Goal: Task Accomplishment & Management: Use online tool/utility

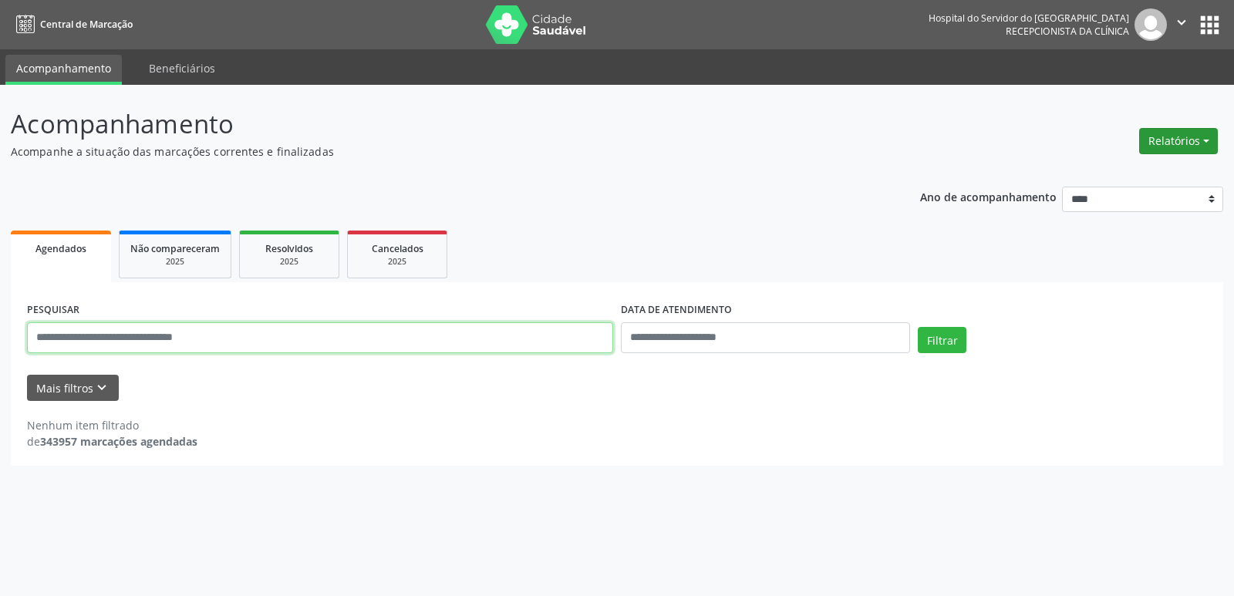
click at [1181, 137] on button "Relatórios" at bounding box center [1178, 141] width 79 height 26
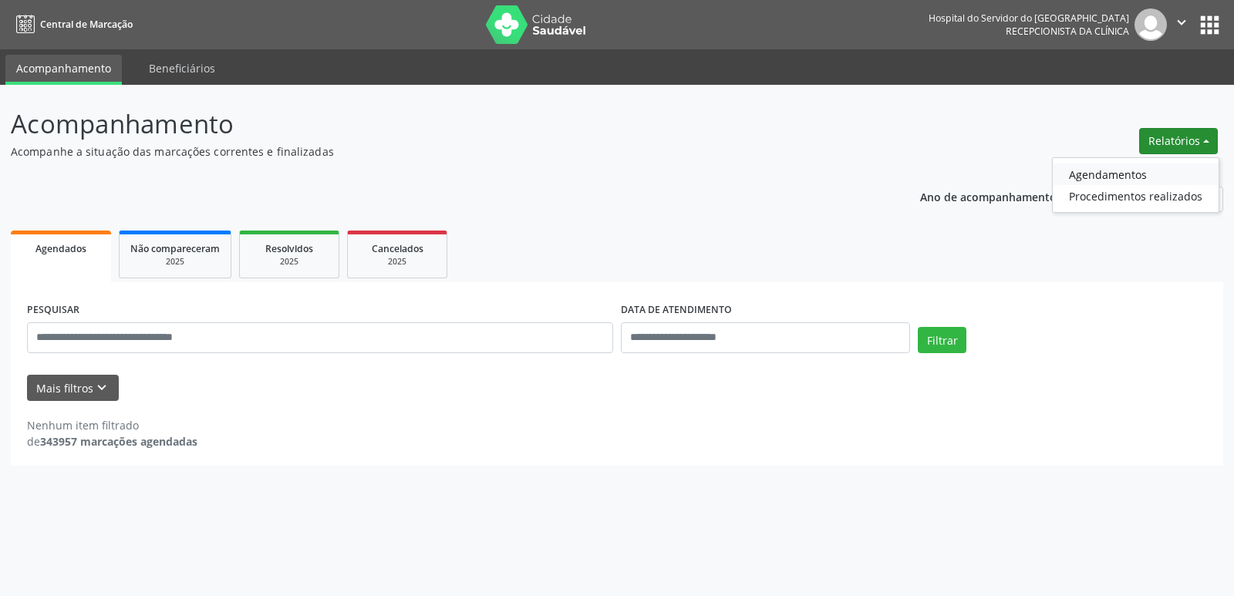
click at [1165, 168] on link "Agendamentos" at bounding box center [1136, 175] width 166 height 22
select select "*"
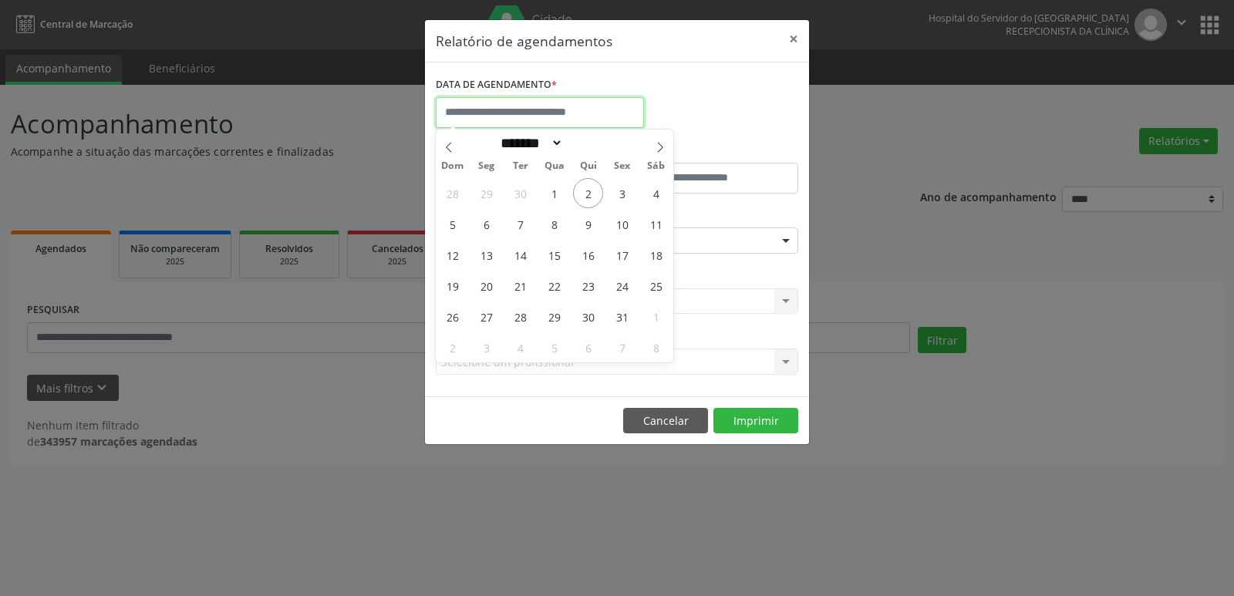
click at [515, 124] on body "Central de Marcação Hospital do Servidor do [GEOGRAPHIC_DATA] Recepcionista da …" at bounding box center [617, 298] width 1234 height 596
click at [626, 197] on span "3" at bounding box center [622, 193] width 30 height 30
type input "**********"
click at [626, 197] on span "3" at bounding box center [622, 193] width 30 height 30
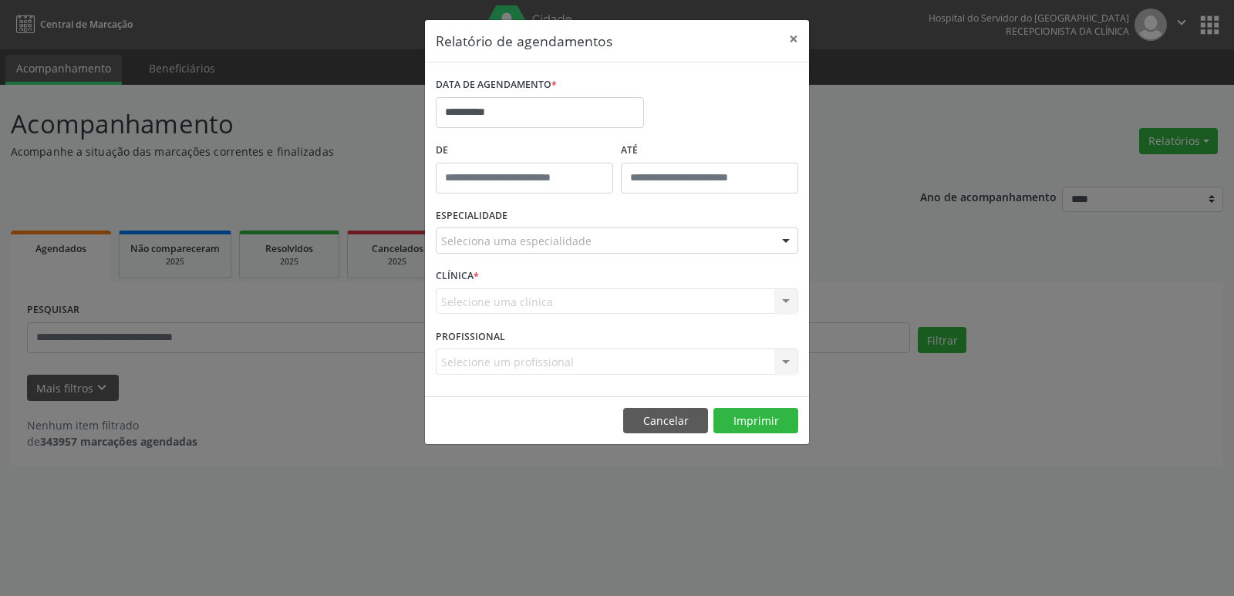
click at [677, 241] on div "Seleciona uma especialidade" at bounding box center [617, 241] width 363 height 26
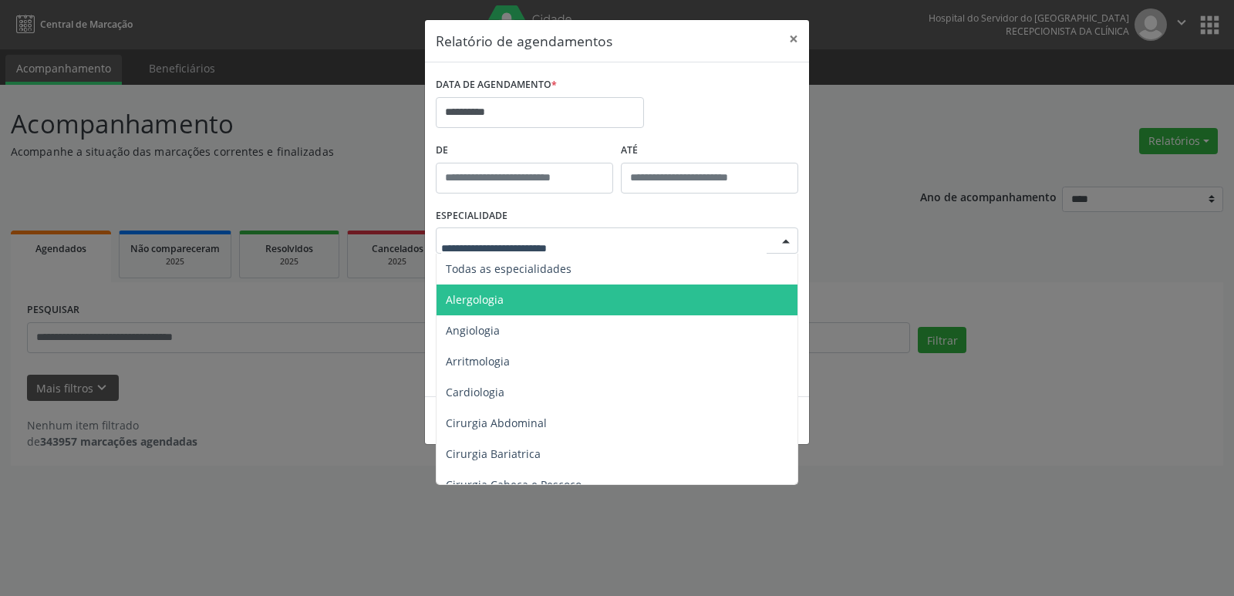
click at [666, 286] on span "Alergologia" at bounding box center [618, 300] width 363 height 31
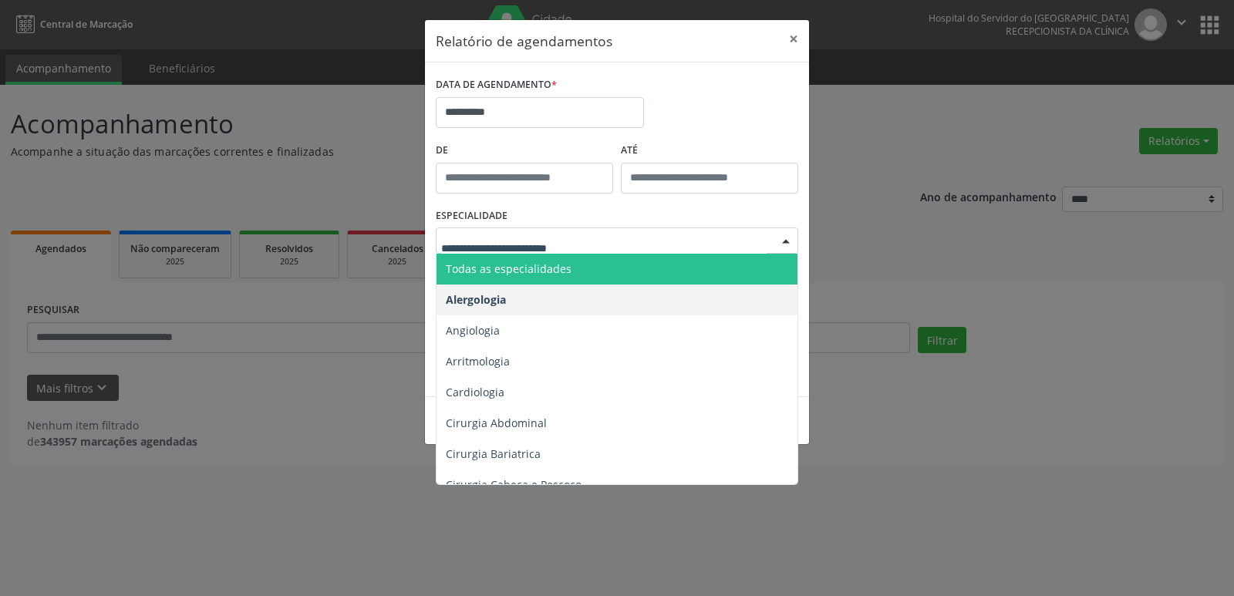
click at [666, 272] on span "Todas as especialidades" at bounding box center [618, 269] width 363 height 31
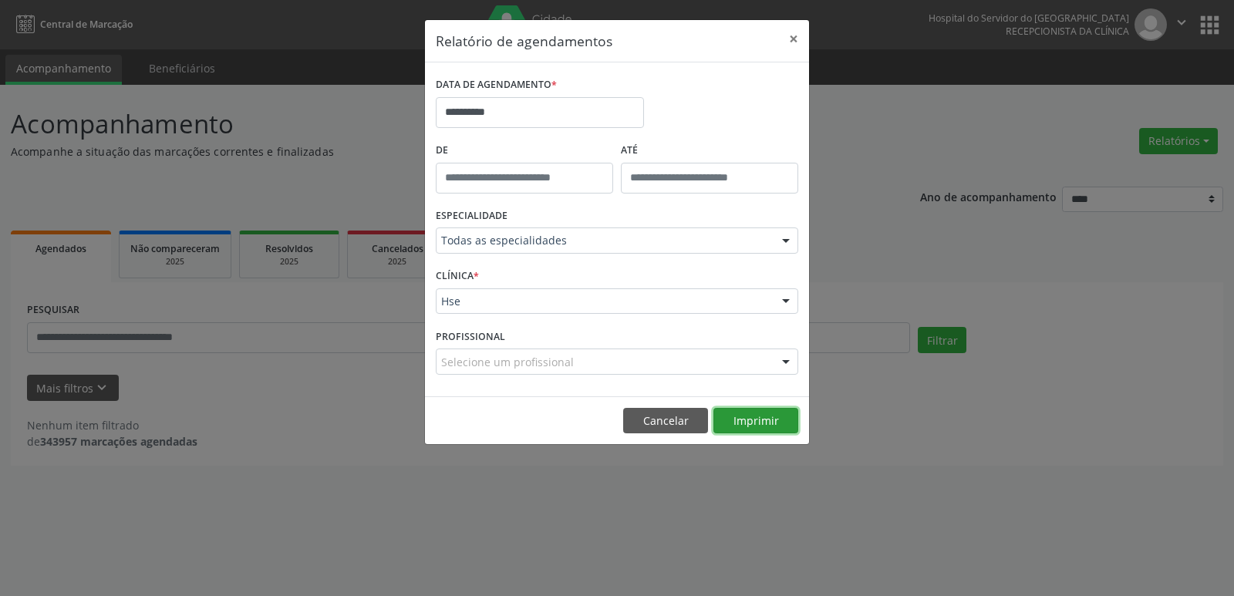
click at [742, 423] on button "Imprimir" at bounding box center [756, 421] width 85 height 26
click at [795, 46] on button "×" at bounding box center [793, 39] width 31 height 38
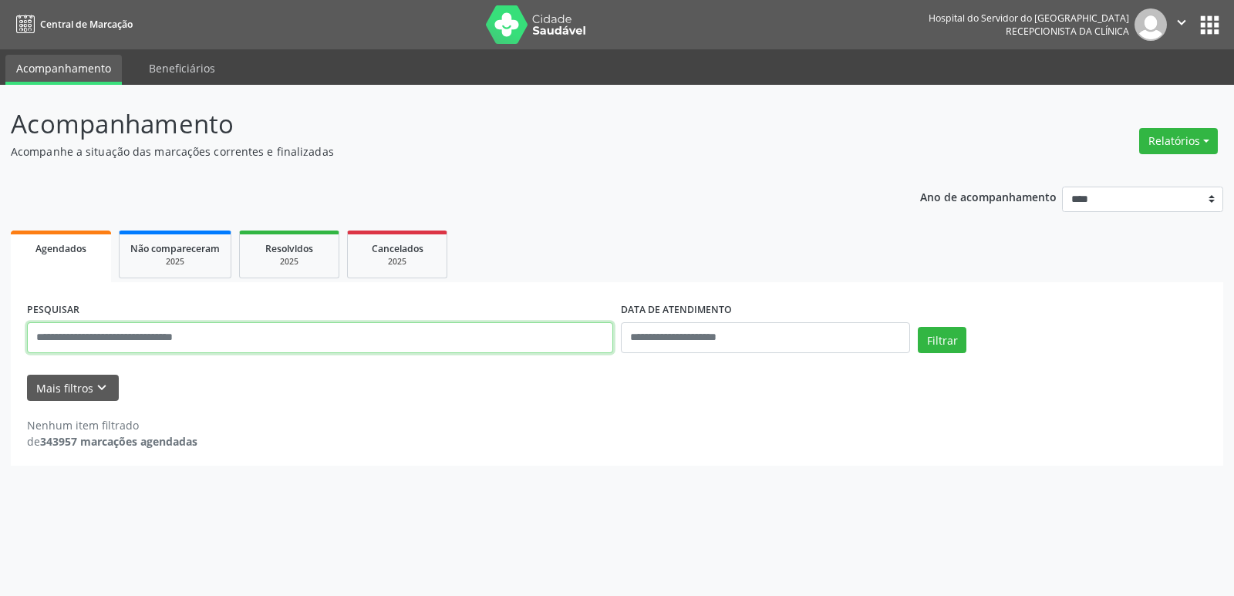
click at [239, 346] on input "text" at bounding box center [320, 337] width 586 height 31
type input "**********"
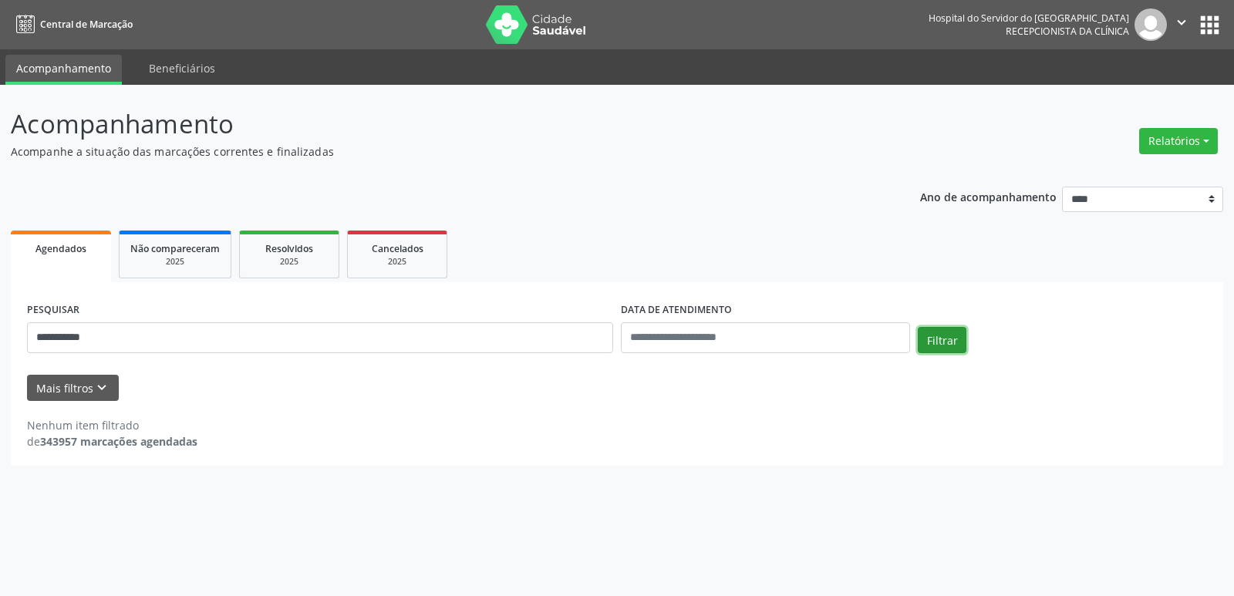
click at [924, 348] on button "Filtrar" at bounding box center [942, 340] width 49 height 26
drag, startPoint x: 169, startPoint y: 340, endPoint x: 0, endPoint y: 397, distance: 178.3
click at [0, 397] on div "**********" at bounding box center [617, 340] width 1234 height 511
click at [930, 339] on button "Filtrar" at bounding box center [942, 340] width 49 height 26
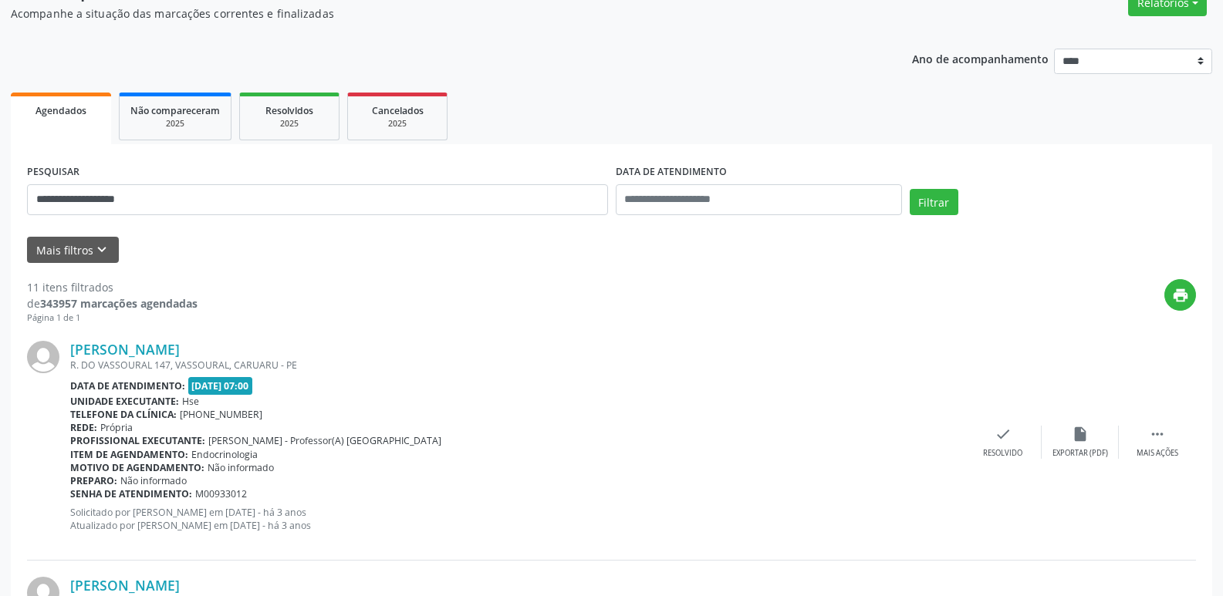
scroll to position [93, 0]
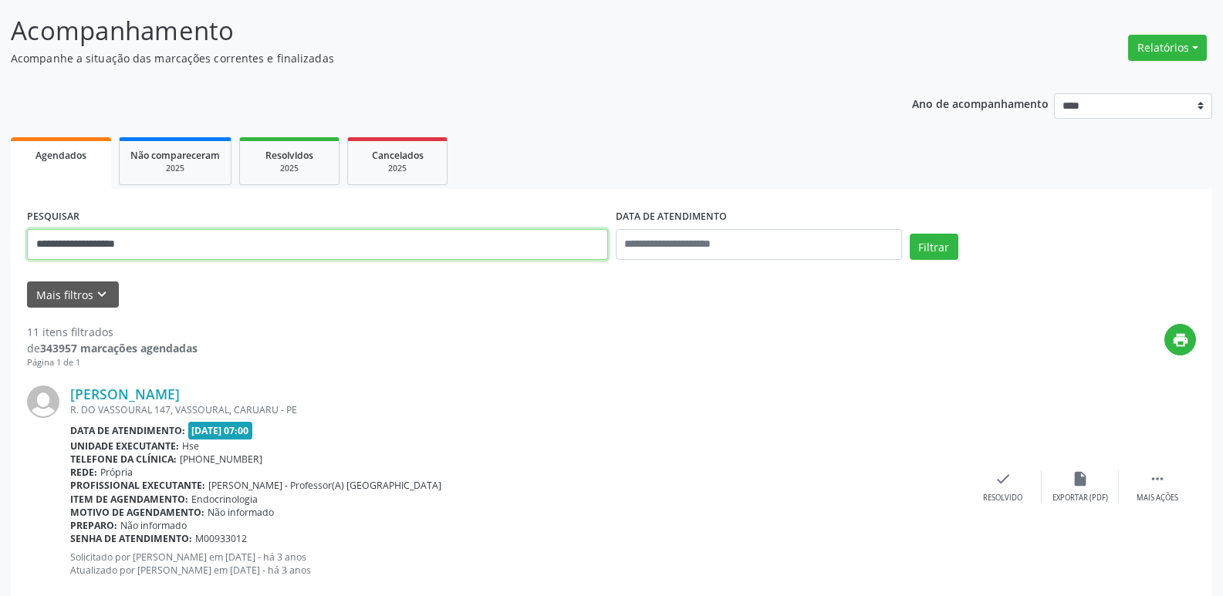
drag, startPoint x: 0, startPoint y: 281, endPoint x: 0, endPoint y: 322, distance: 40.9
paste input "*********"
type input "**********"
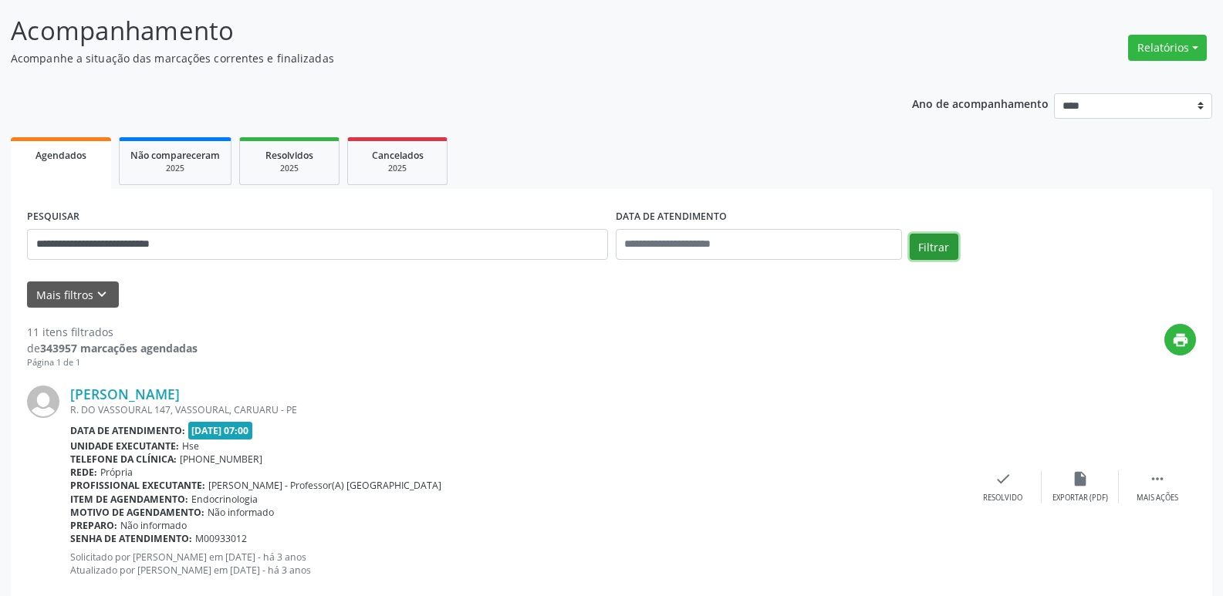
click at [941, 244] on button "Filtrar" at bounding box center [933, 247] width 49 height 26
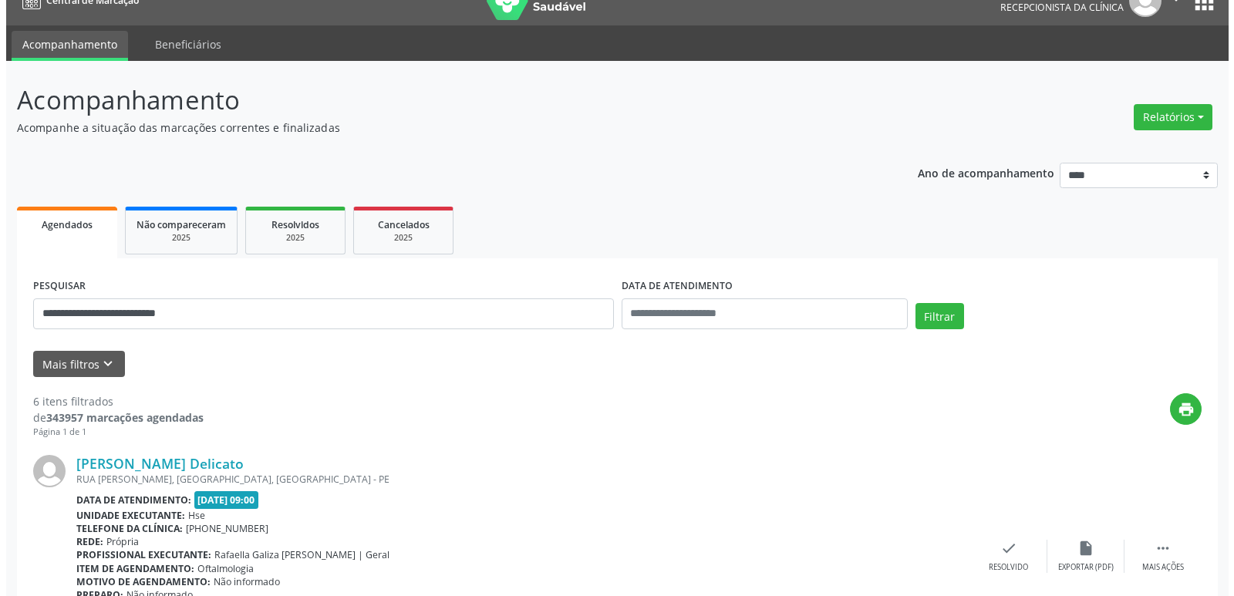
scroll to position [0, 0]
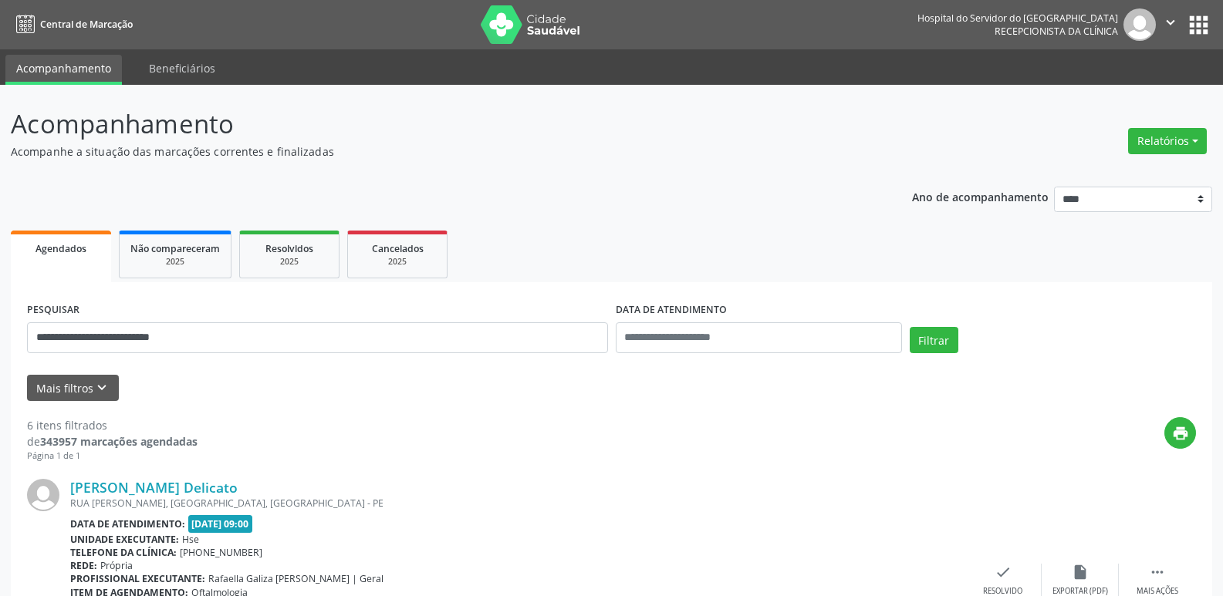
click at [1167, 122] on div "Relatórios Agendamentos Procedimentos realizados" at bounding box center [1166, 132] width 89 height 55
click at [1160, 148] on button "Relatórios" at bounding box center [1167, 141] width 79 height 26
click at [1111, 175] on link "Agendamentos" at bounding box center [1124, 175] width 166 height 22
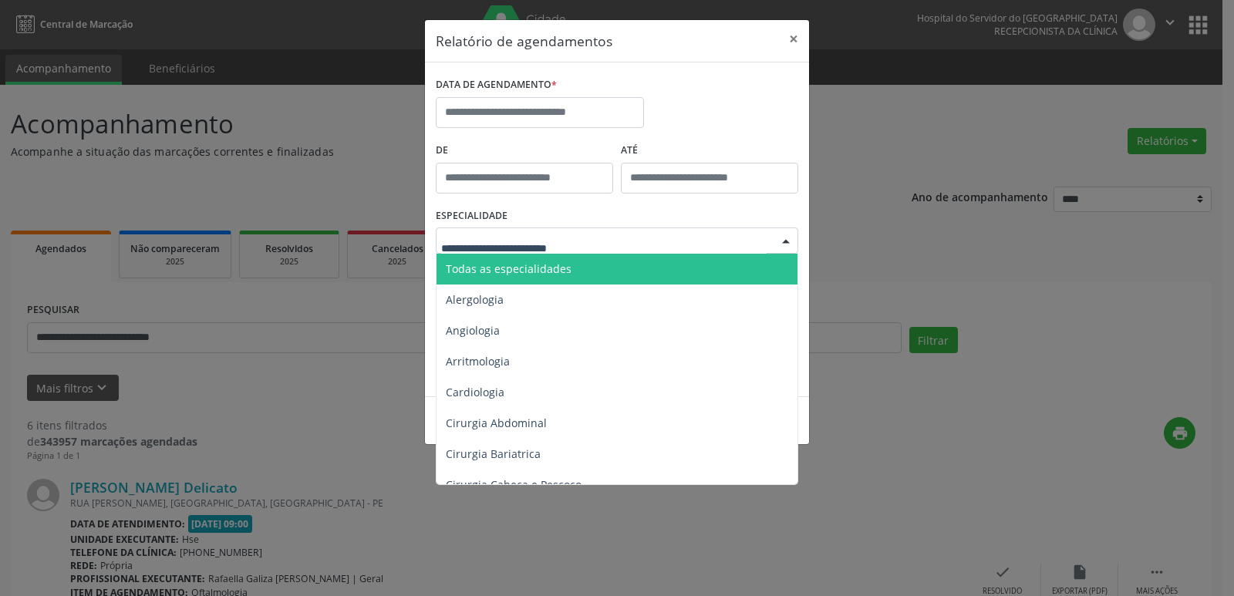
drag, startPoint x: 558, startPoint y: 238, endPoint x: 559, endPoint y: 248, distance: 10.8
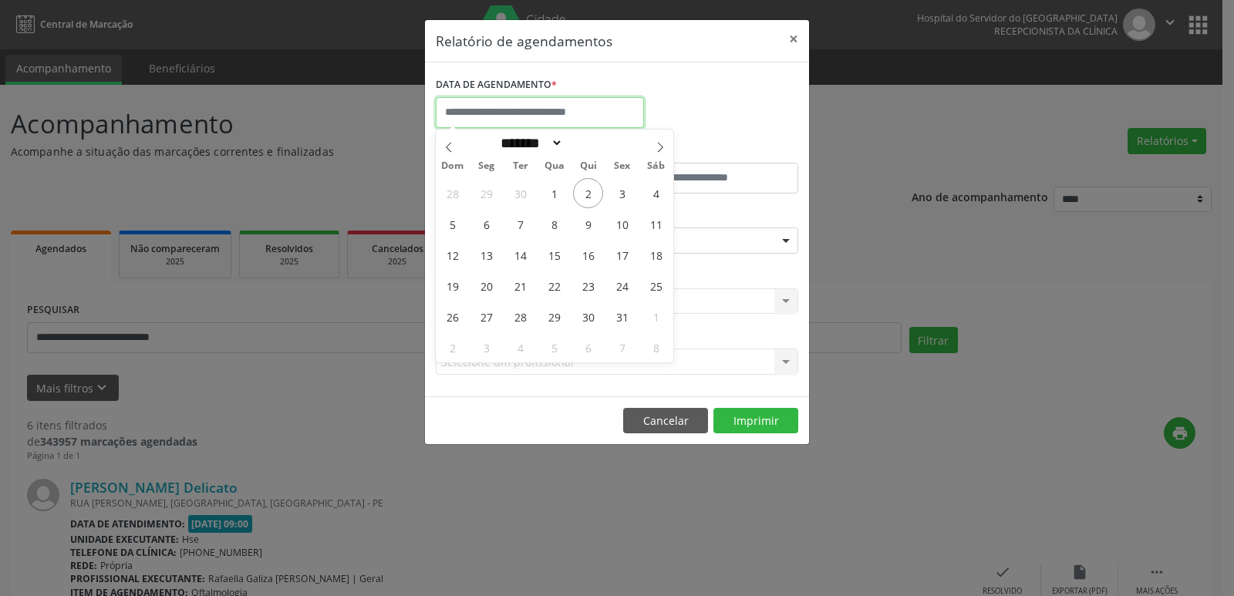
click at [474, 125] on input "text" at bounding box center [540, 112] width 208 height 31
click at [481, 199] on span "29" at bounding box center [486, 193] width 30 height 30
type input "**********"
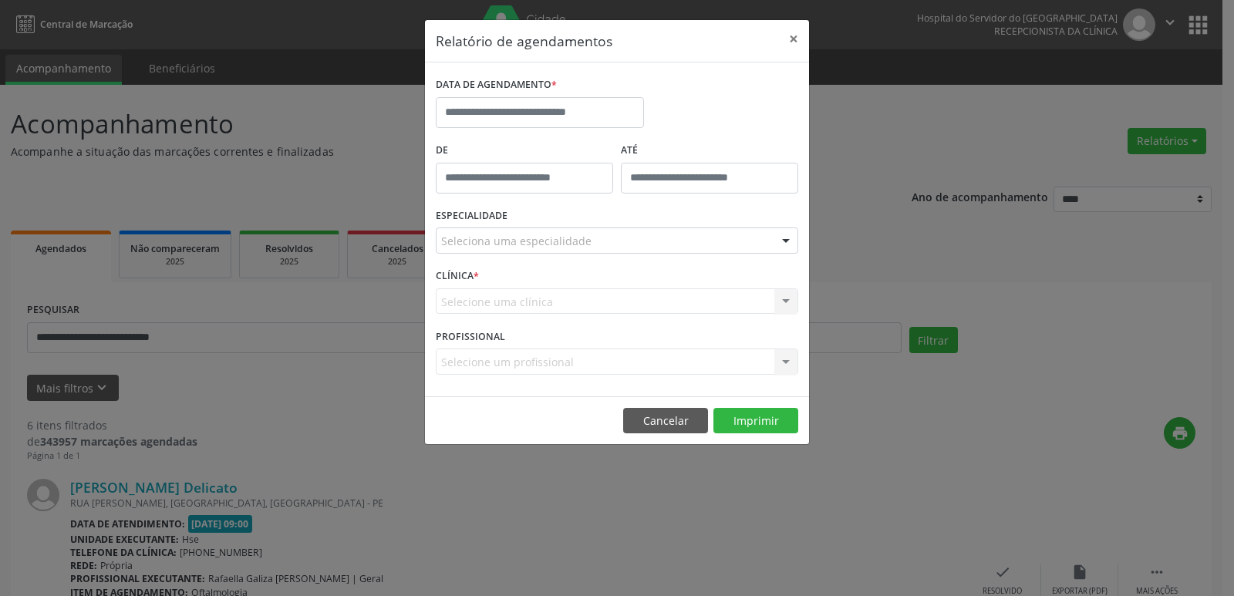
drag, startPoint x: 861, startPoint y: 158, endPoint x: 868, endPoint y: 139, distance: 20.5
click at [863, 157] on div "Relatório de agendamentos × DATA DE AGENDAMENTO * De ATÉ ESPECIALIDADE Selecion…" at bounding box center [617, 298] width 1234 height 596
click at [796, 33] on button "×" at bounding box center [793, 39] width 31 height 38
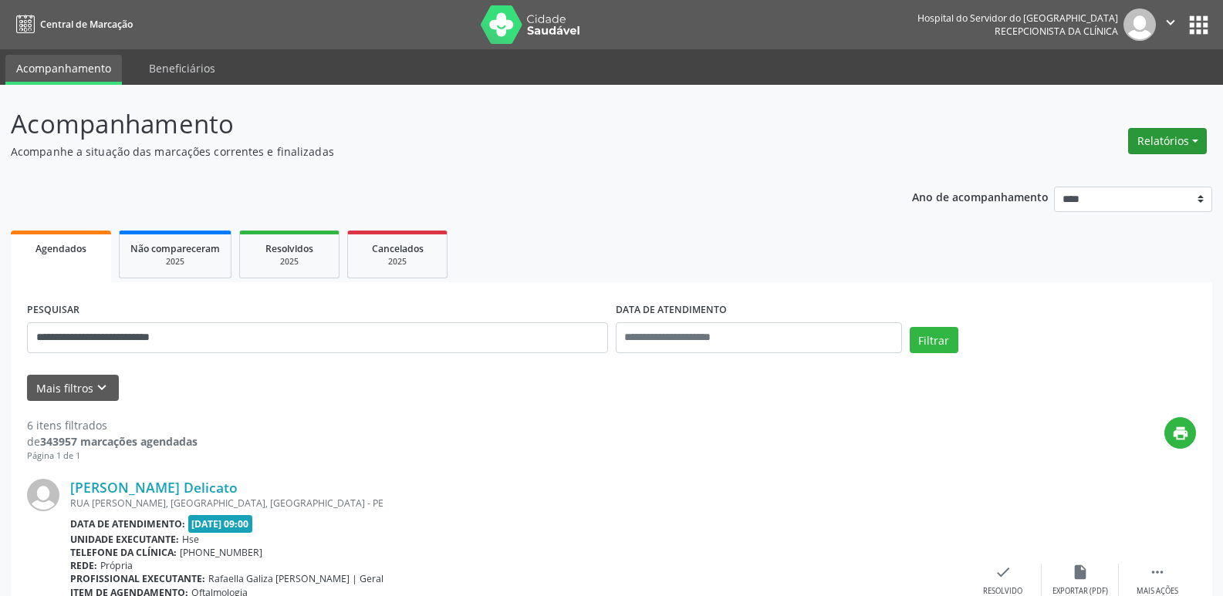
click at [1172, 131] on button "Relatórios" at bounding box center [1167, 141] width 79 height 26
click at [1114, 160] on ul "Agendamentos Procedimentos realizados" at bounding box center [1124, 185] width 167 height 56
click at [1114, 167] on link "Agendamentos" at bounding box center [1124, 175] width 166 height 22
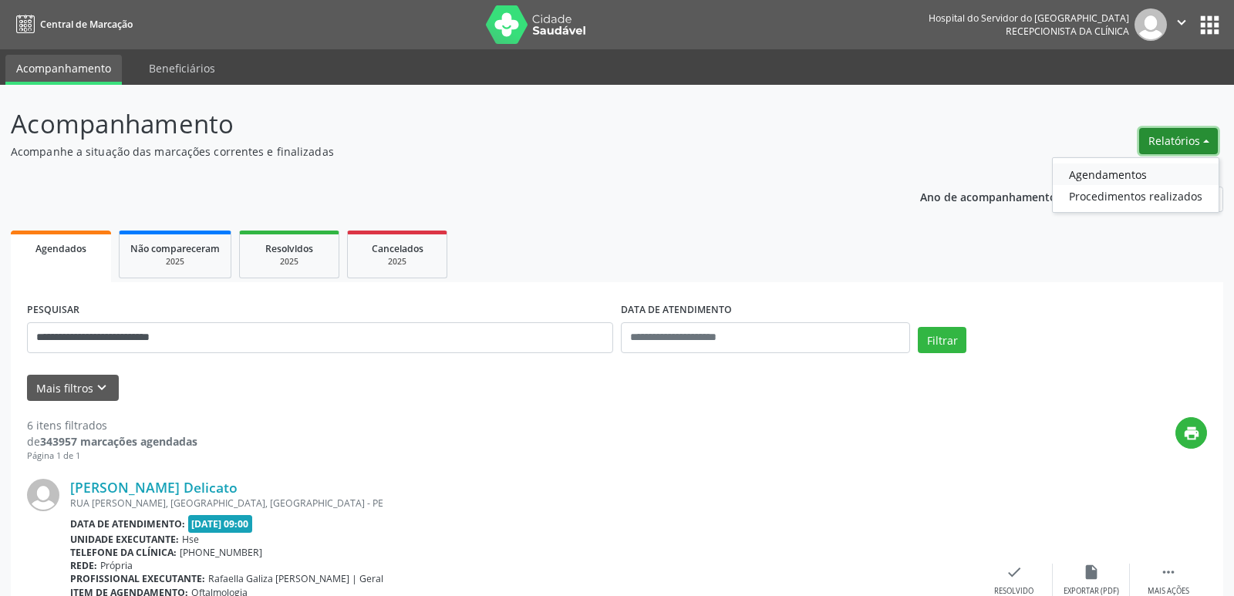
select select "*"
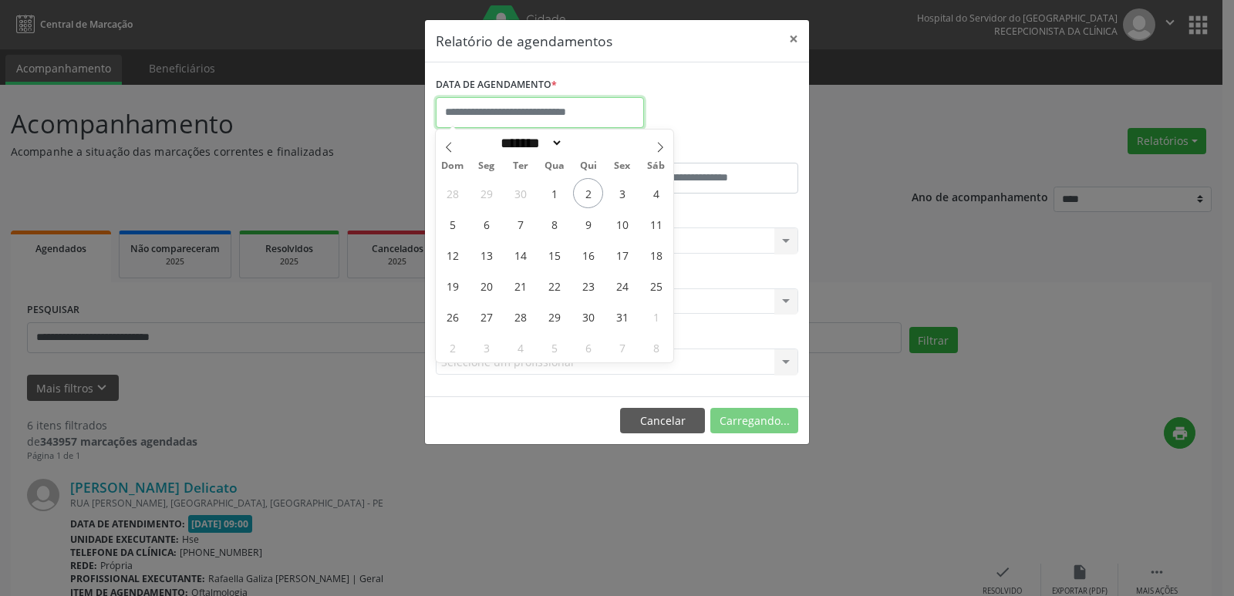
click at [598, 125] on body "**********" at bounding box center [617, 298] width 1234 height 596
click at [620, 191] on span "3" at bounding box center [622, 193] width 30 height 30
type input "**********"
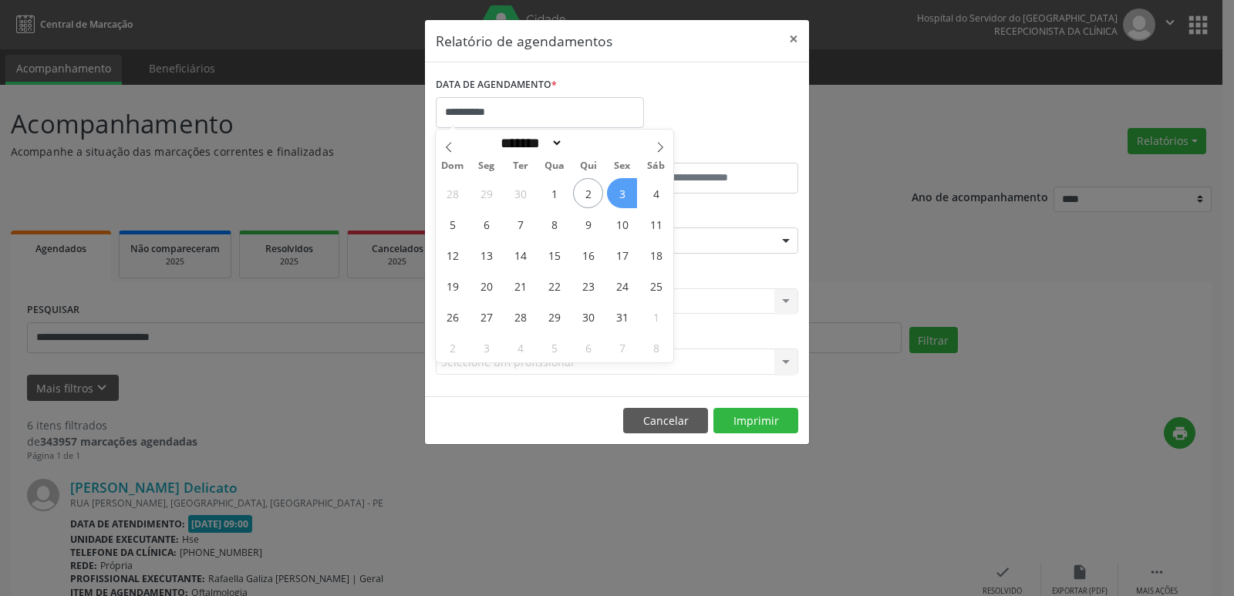
click at [620, 191] on span "3" at bounding box center [622, 193] width 30 height 30
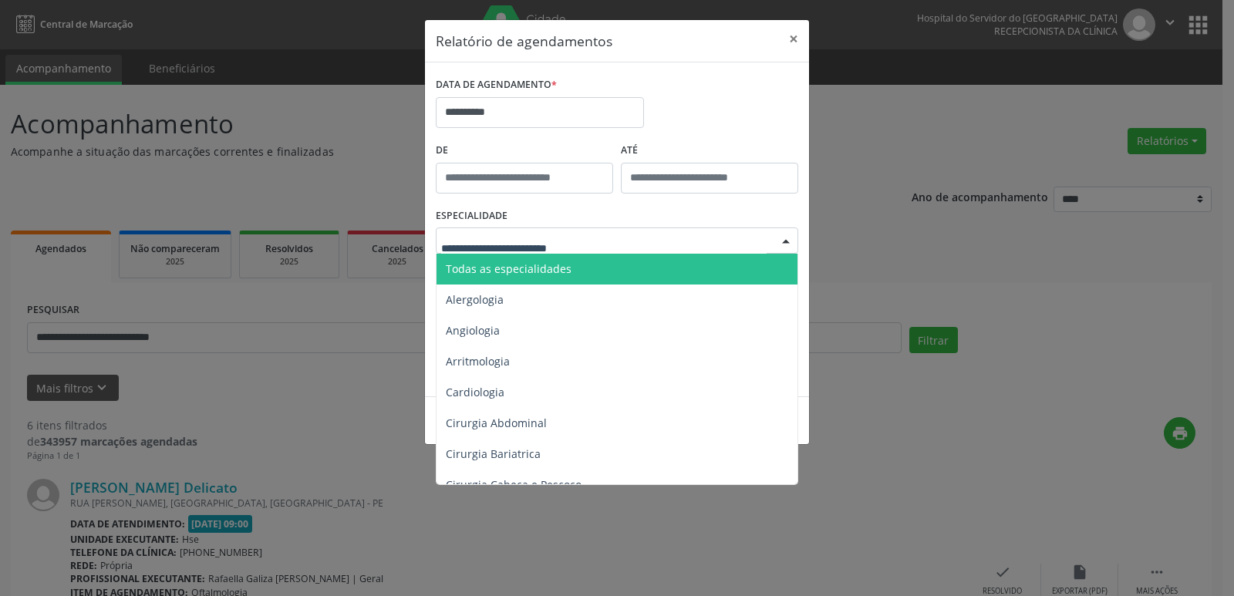
click at [681, 248] on div at bounding box center [617, 241] width 363 height 26
click at [673, 274] on span "Todas as especialidades" at bounding box center [618, 269] width 363 height 31
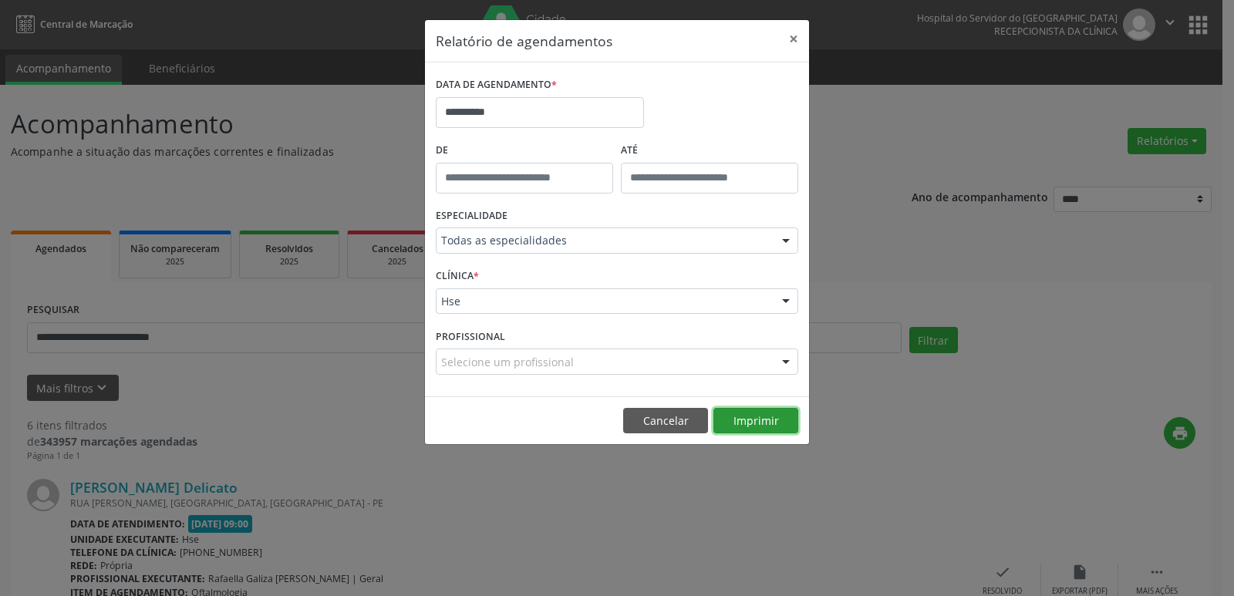
click at [764, 424] on button "Imprimir" at bounding box center [756, 421] width 85 height 26
